Goal: Transaction & Acquisition: Download file/media

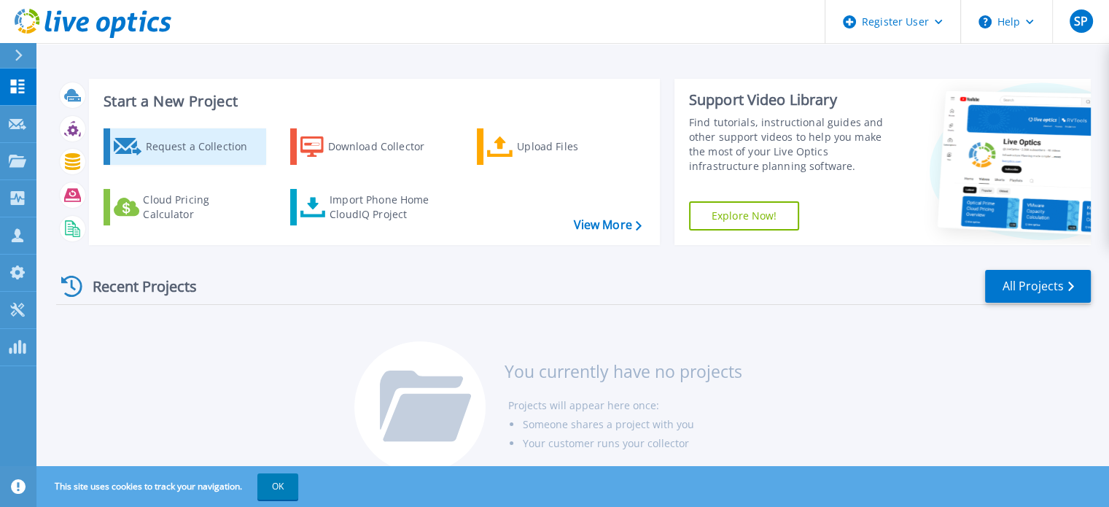
click at [176, 148] on div "Request a Collection" at bounding box center [203, 146] width 117 height 29
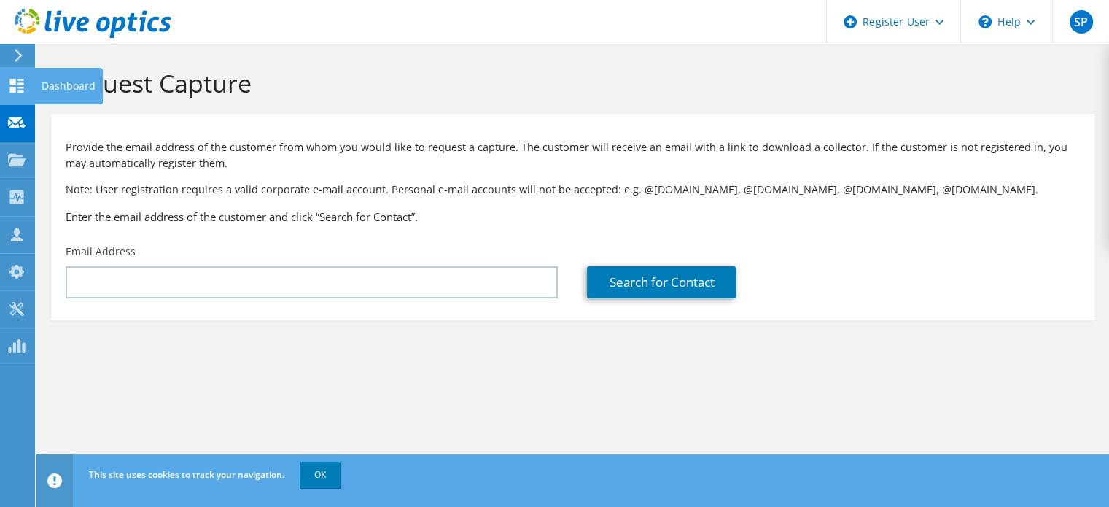
click at [20, 86] on use at bounding box center [17, 86] width 14 height 14
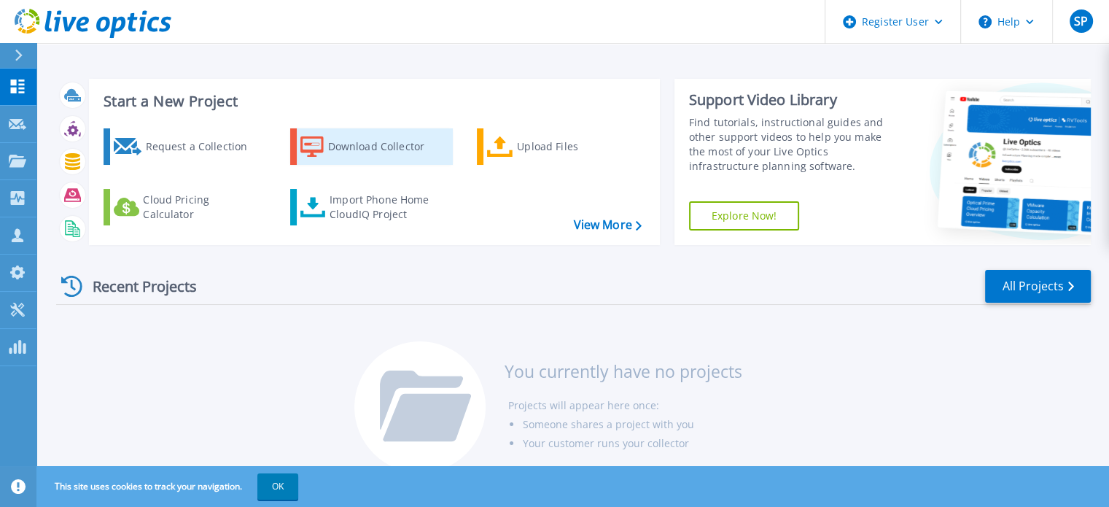
click at [375, 147] on div "Download Collector" at bounding box center [386, 146] width 117 height 29
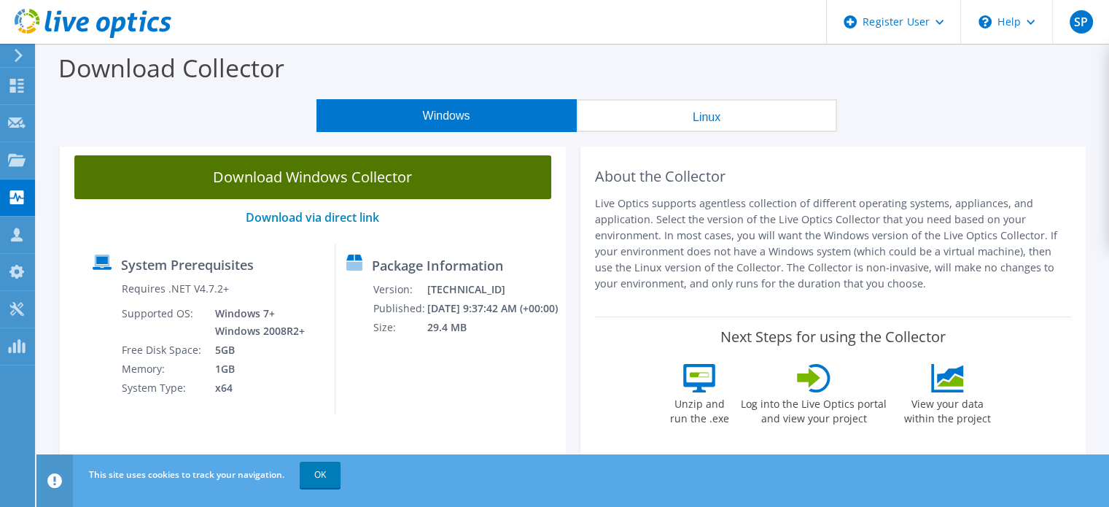
click at [270, 168] on link "Download Windows Collector" at bounding box center [312, 177] width 477 height 44
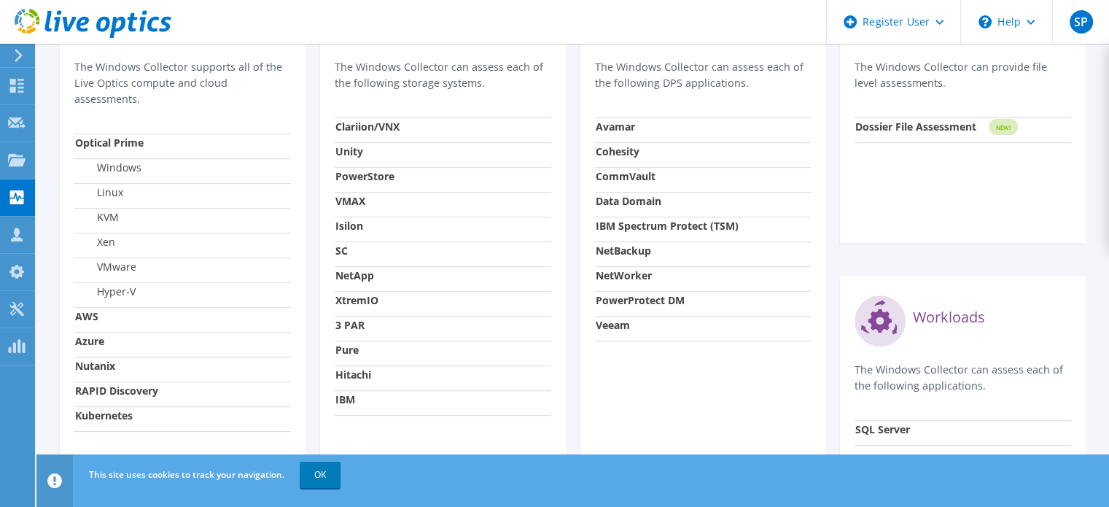
scroll to position [510, 0]
